Goal: Find specific page/section: Find specific page/section

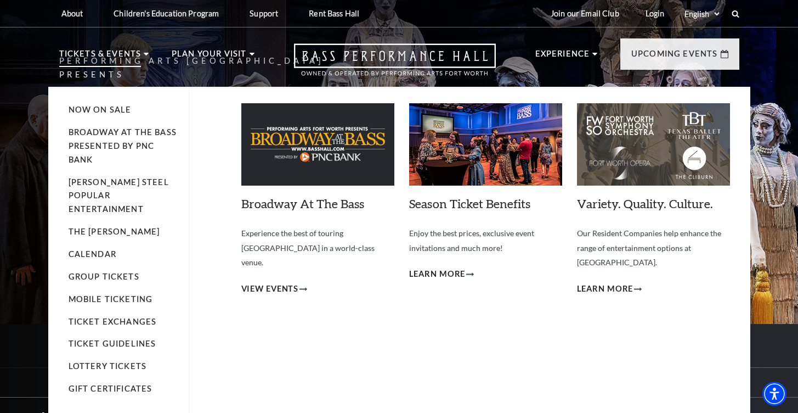
click at [141, 55] on li "Tickets & Events Now On Sale Broadway At The Bass presented by PNC Bank Irwin S…" at bounding box center [104, 67] width 90 height 40
click at [108, 55] on p "Tickets & Events" at bounding box center [100, 57] width 82 height 20
click at [279, 282] on span "View Events" at bounding box center [270, 289] width 58 height 14
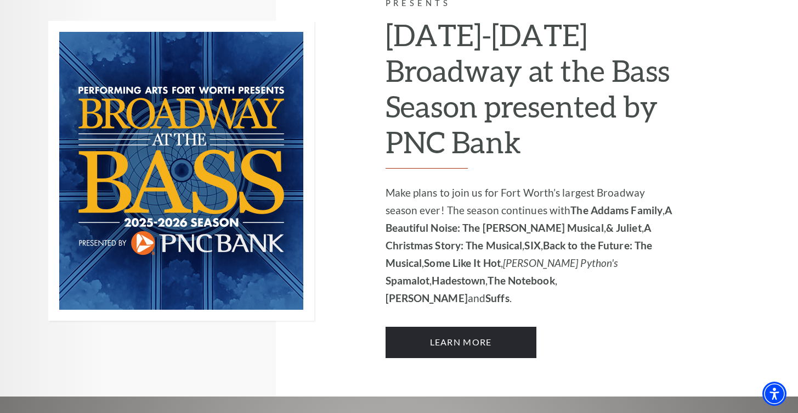
scroll to position [679, 0]
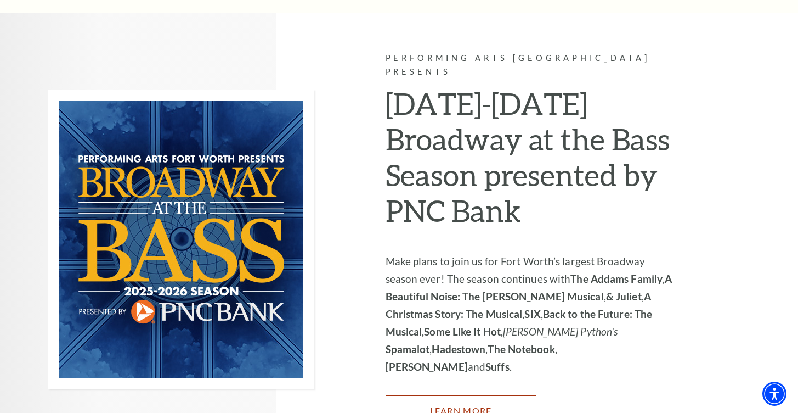
click at [455, 395] on link "Learn More" at bounding box center [461, 410] width 151 height 31
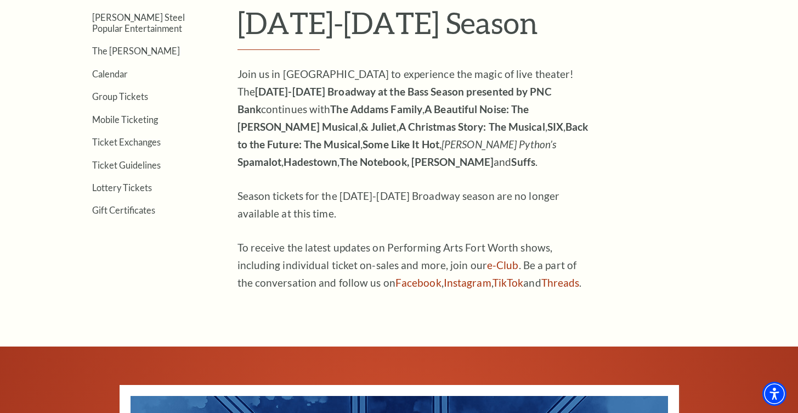
scroll to position [330, 0]
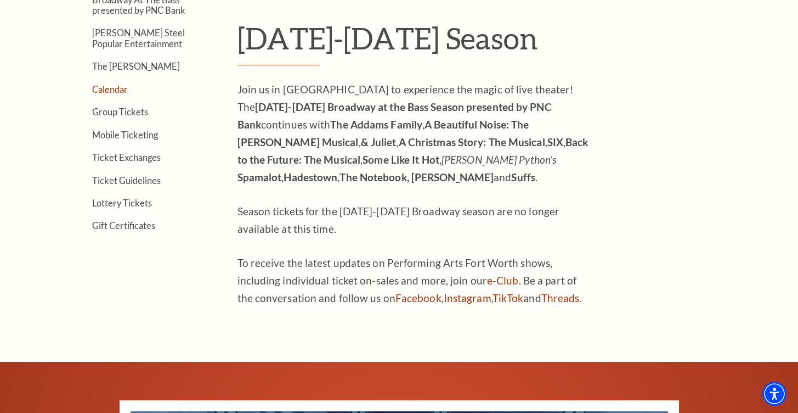
click at [102, 87] on link "Calendar" at bounding box center [110, 89] width 36 height 10
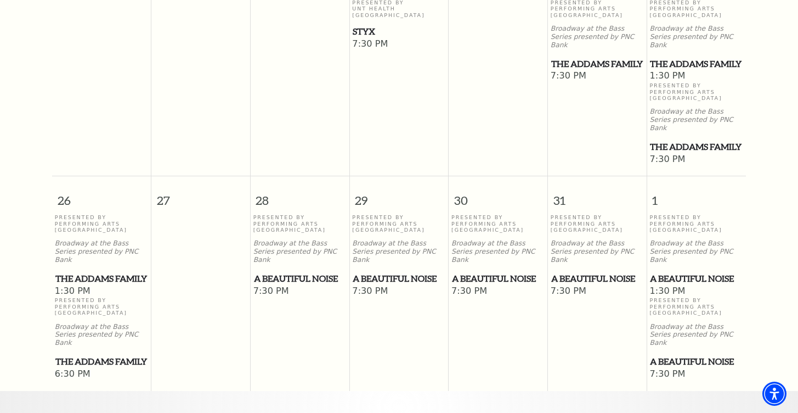
scroll to position [785, 0]
